Goal: Find specific page/section: Find specific page/section

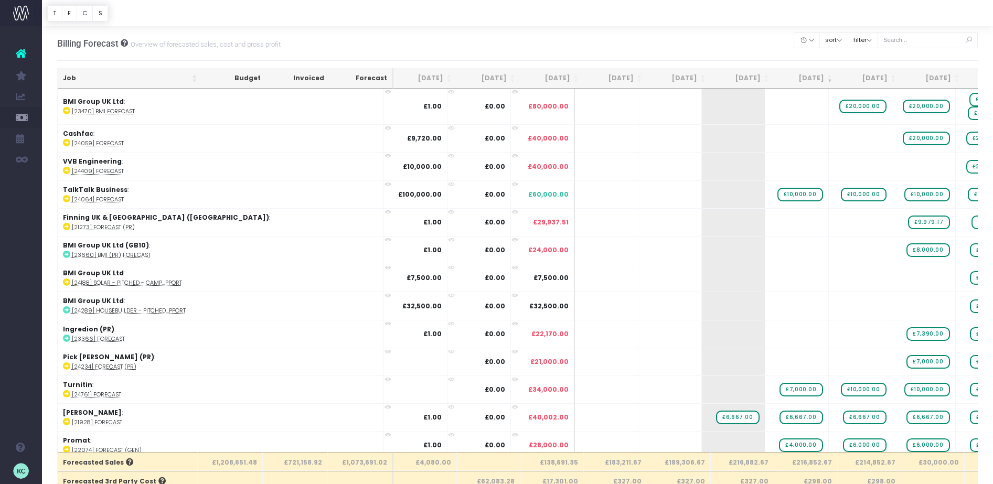
scroll to position [0, 94]
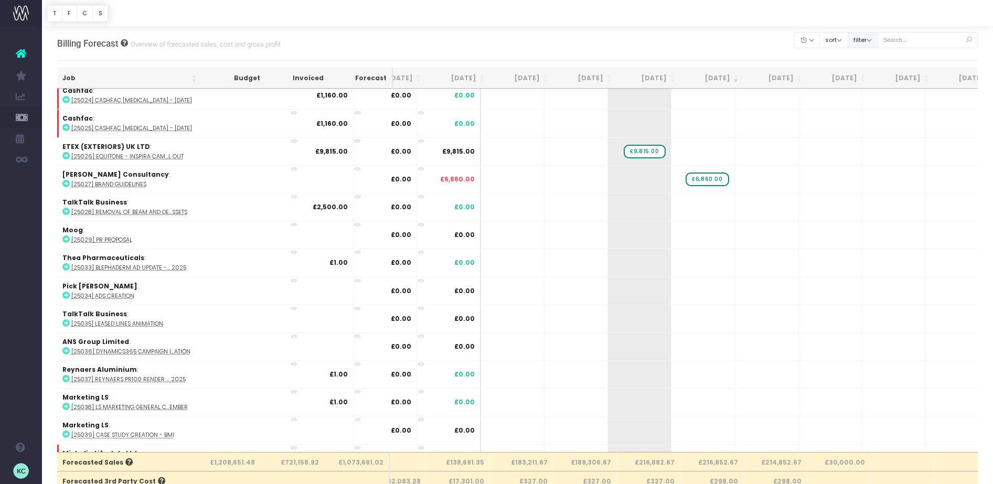
click at [875, 39] on button "filter" at bounding box center [863, 40] width 30 height 16
click at [867, 73] on span at bounding box center [862, 72] width 9 height 9
click at [873, 73] on input "All" at bounding box center [876, 70] width 7 height 7
checkbox input "false"
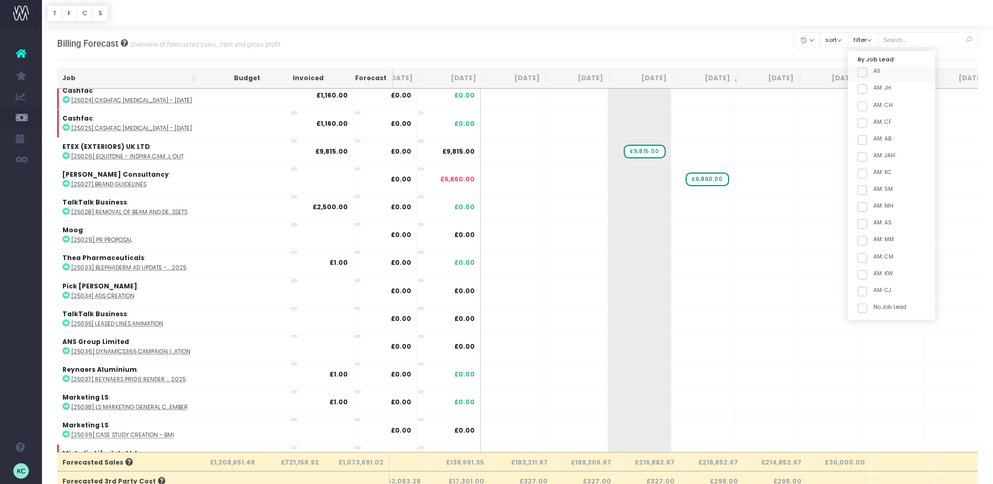
checkbox input "false"
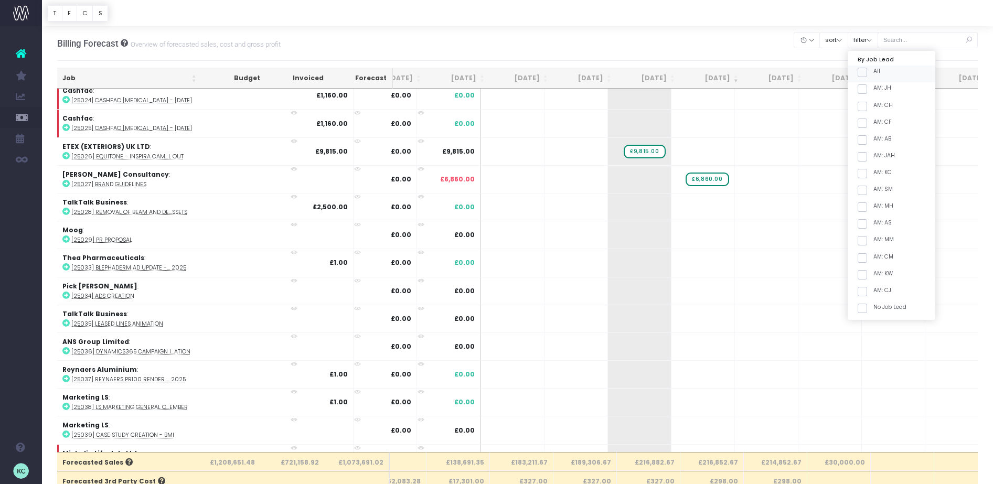
checkbox input "false"
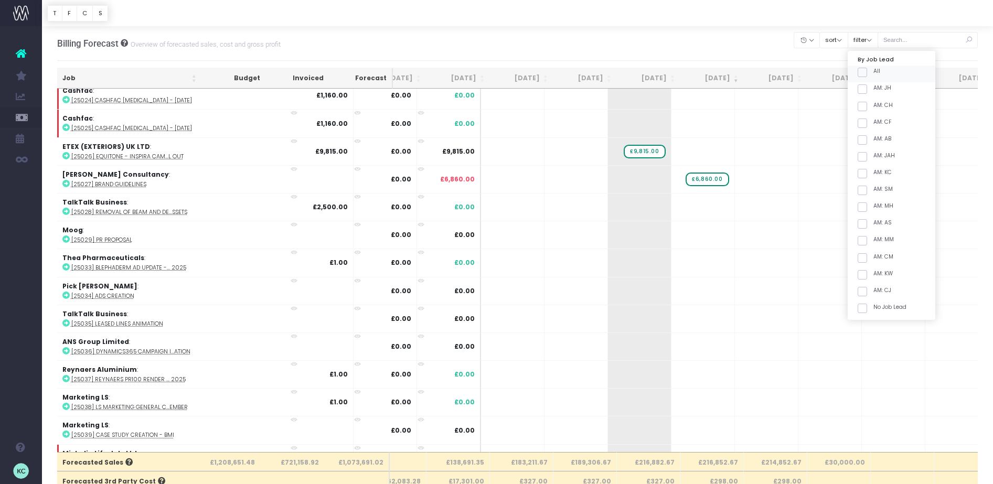
checkbox input "false"
click at [867, 172] on span at bounding box center [862, 173] width 9 height 9
click at [873, 172] on input "AM: KC" at bounding box center [876, 171] width 7 height 7
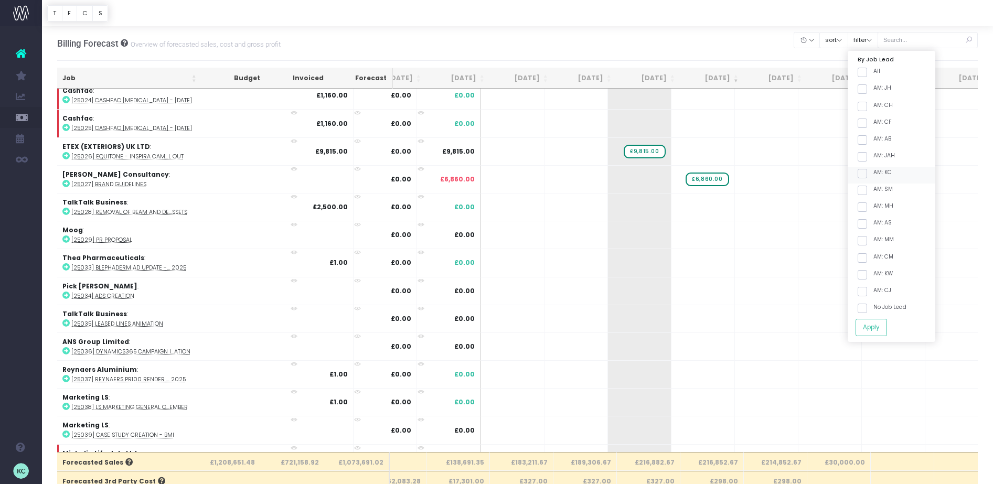
checkbox input "true"
click at [867, 192] on span at bounding box center [862, 190] width 9 height 9
click at [873, 192] on input "AM: SM" at bounding box center [876, 188] width 7 height 7
checkbox input "true"
click at [882, 326] on button "Apply" at bounding box center [870, 327] width 31 height 17
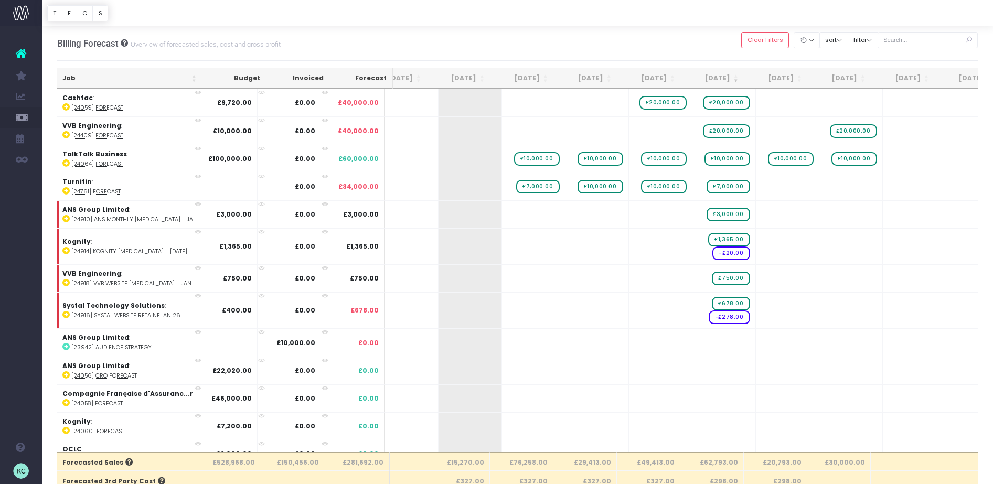
click at [110, 76] on th "Job" at bounding box center [129, 78] width 145 height 20
